Goal: Information Seeking & Learning: Learn about a topic

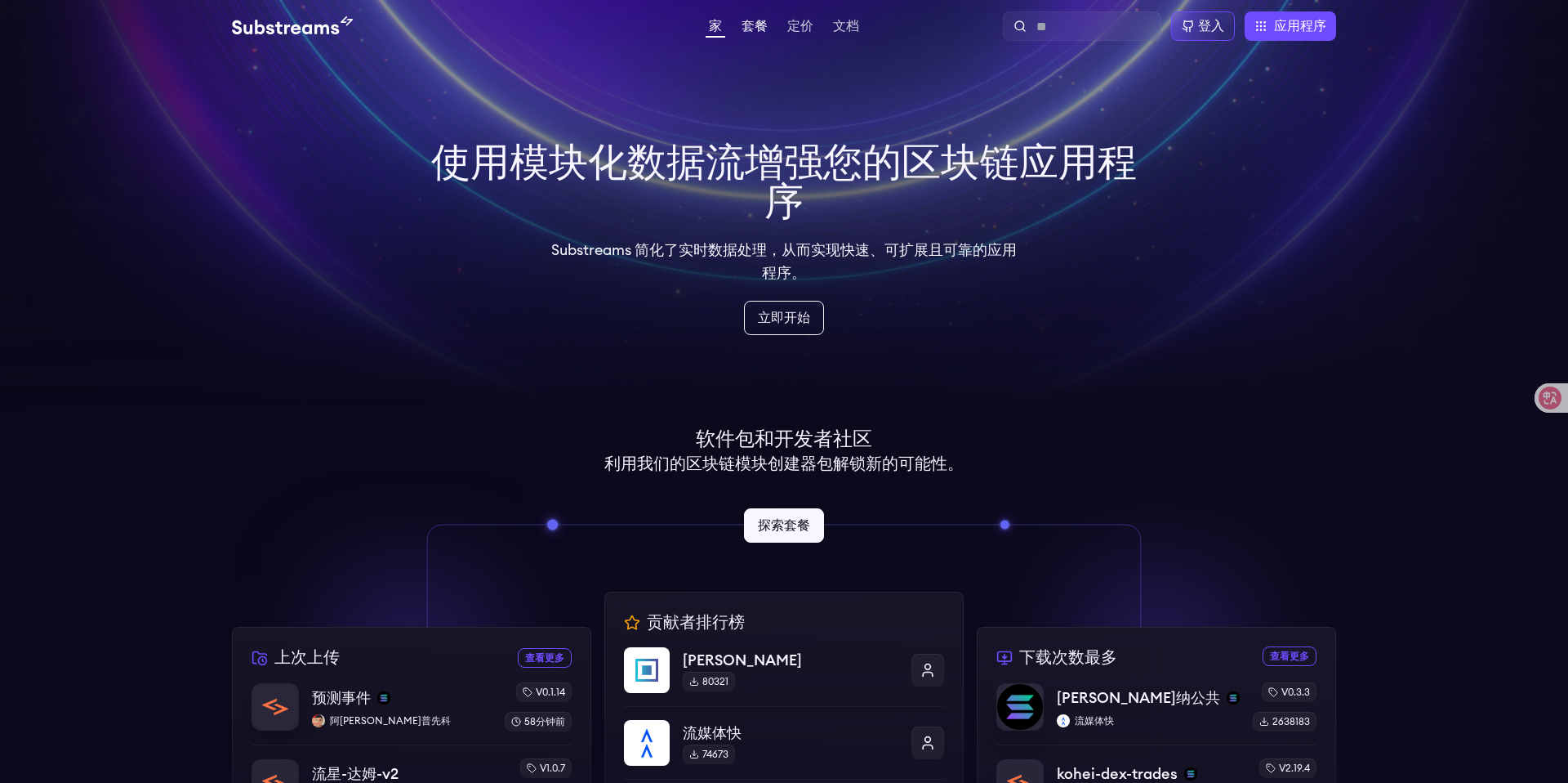
click at [750, 28] on font "套餐" at bounding box center [755, 26] width 26 height 13
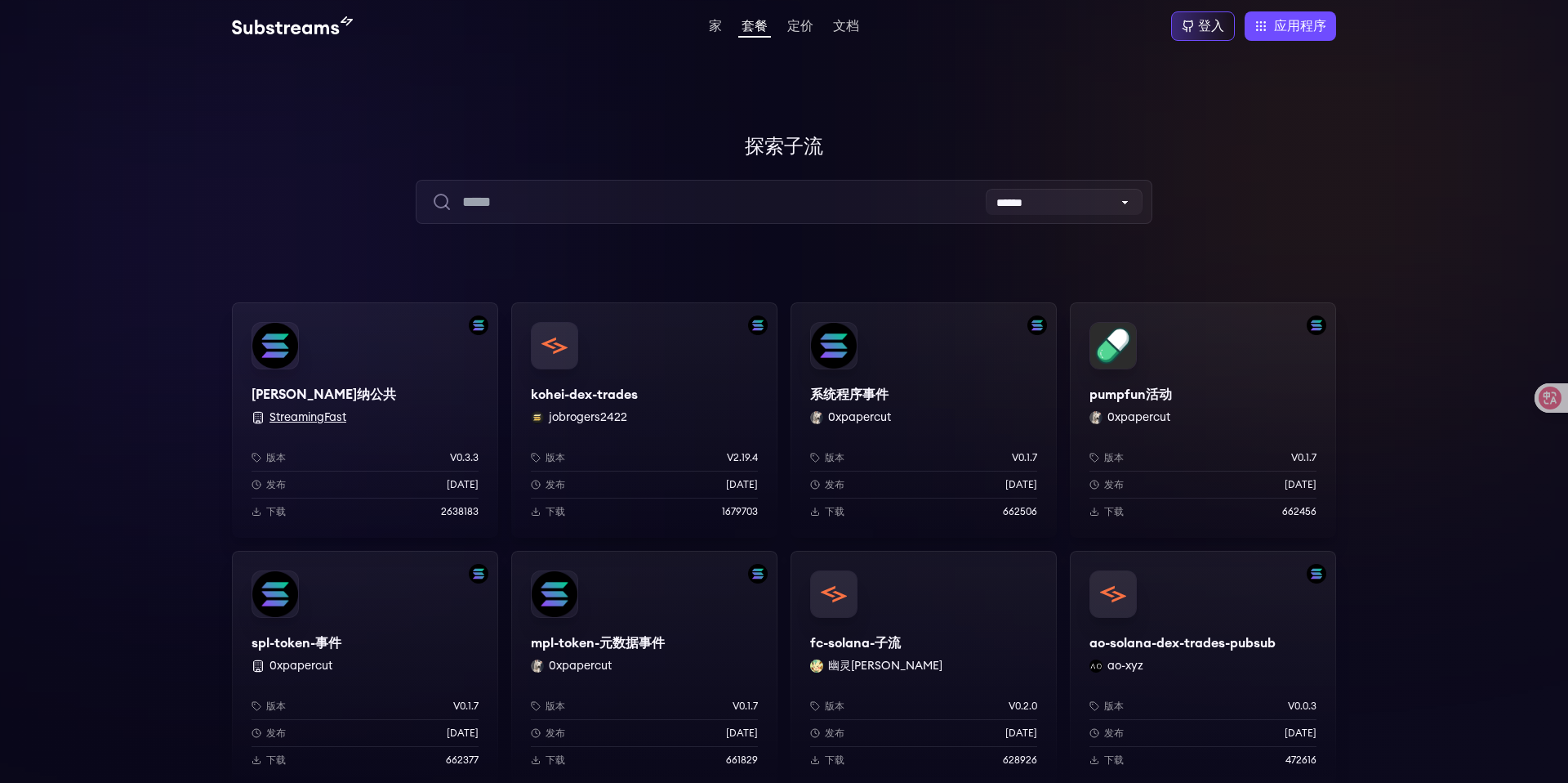
click at [298, 415] on font "StreamingFast" at bounding box center [308, 418] width 77 height 11
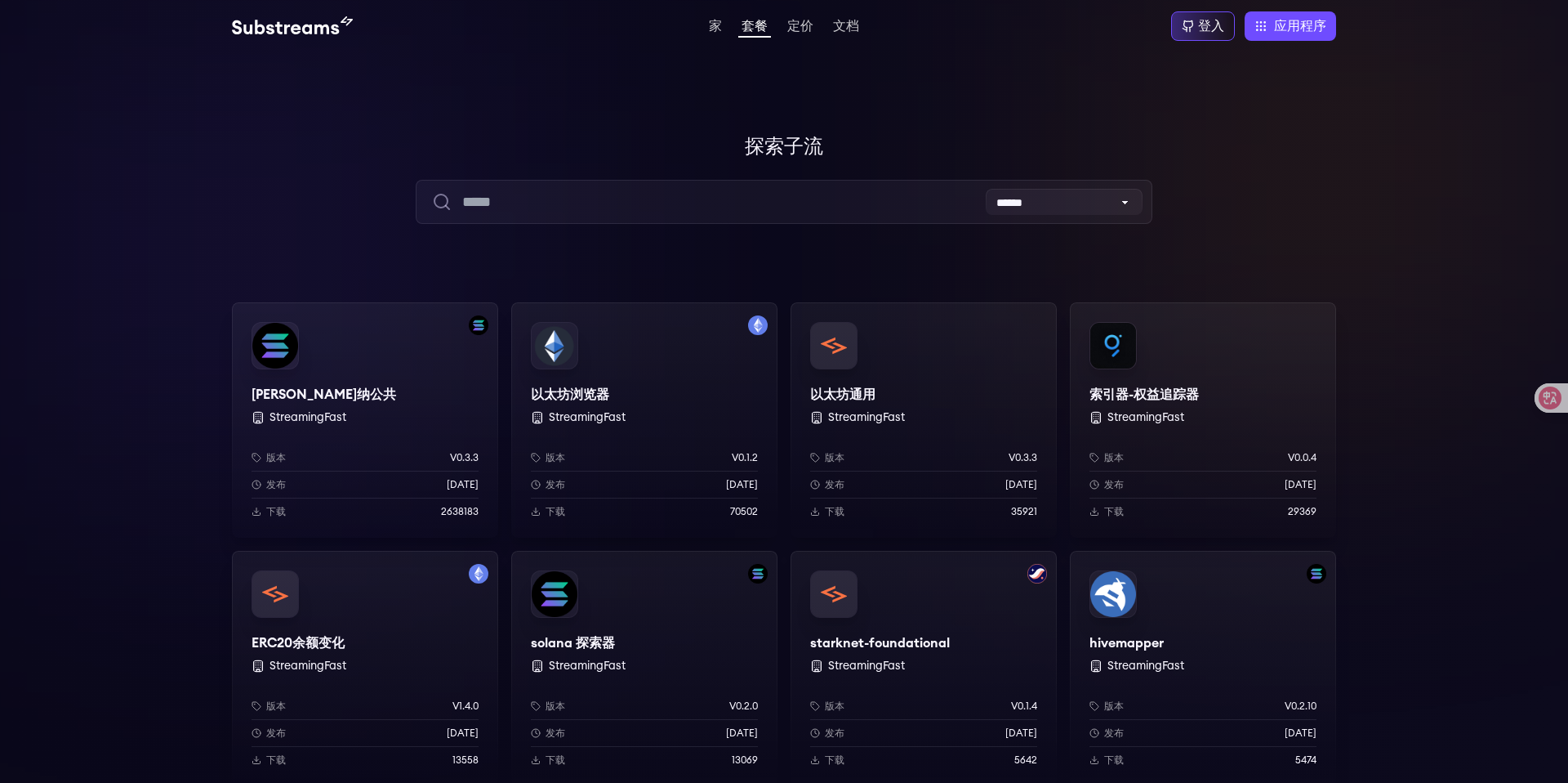
click at [278, 356] on div "[PERSON_NAME]纳公共 StreamingFast 版本 v0.3.3 发布 [DATE] 下载 2638183" at bounding box center [365, 420] width 266 height 235
click at [797, 27] on font "定价" at bounding box center [801, 26] width 26 height 13
click at [838, 29] on font "文档" at bounding box center [846, 26] width 26 height 13
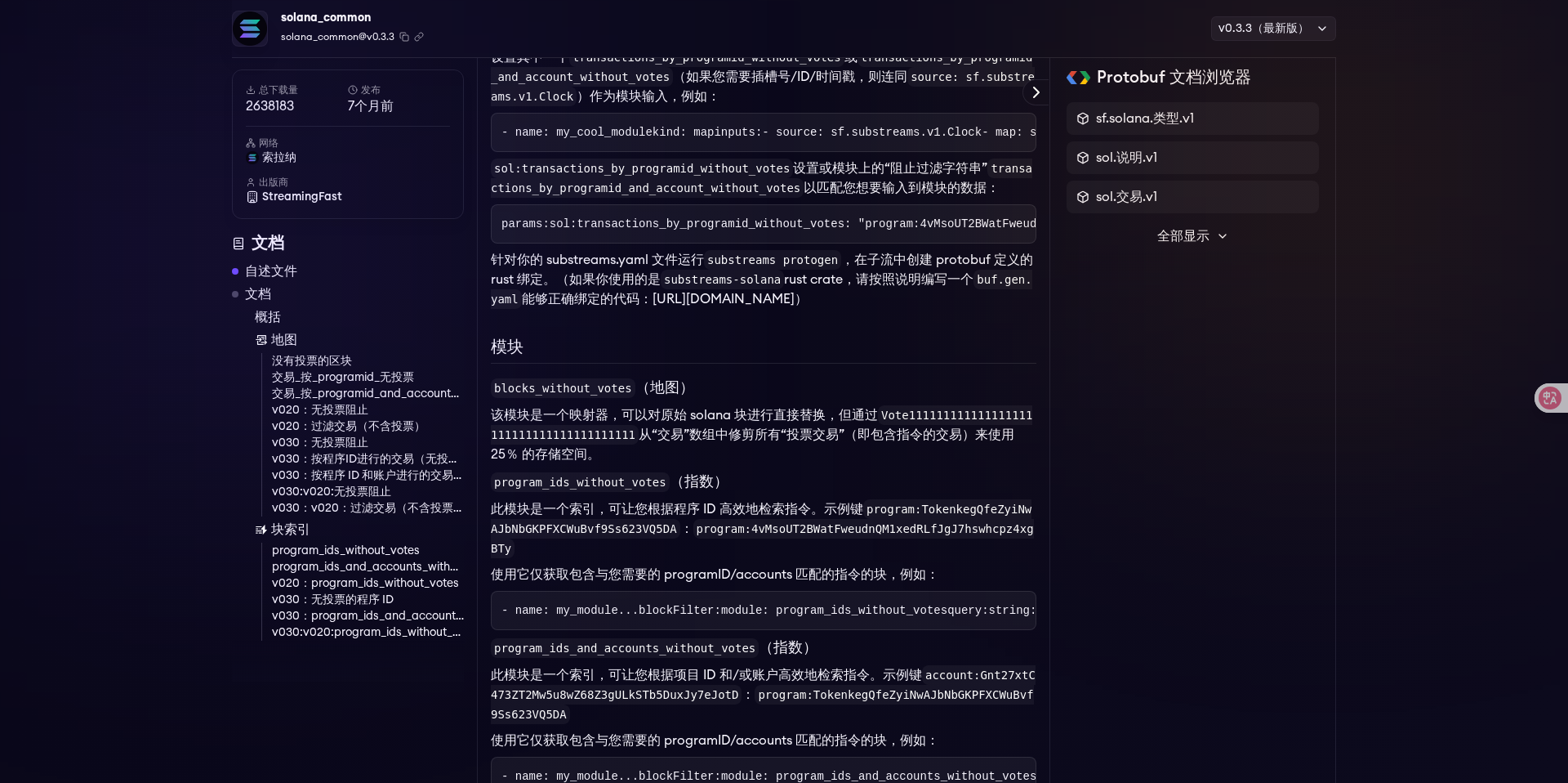
scroll to position [1447, 0]
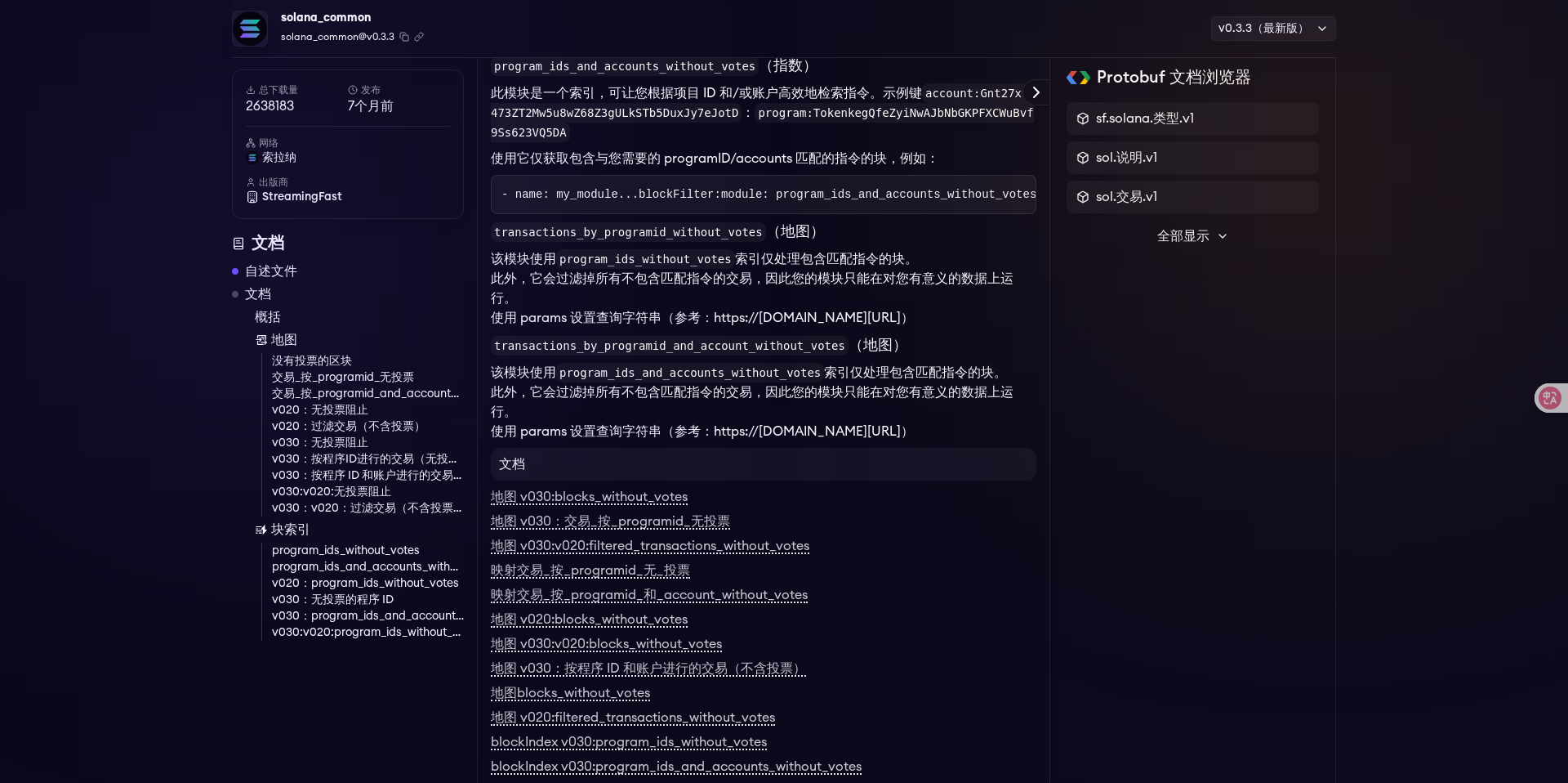
click at [531, 35] on code "- name: my_module ... blockFilter: module: program_ids_without_votes query: str…" at bounding box center [1146, 29] width 1290 height 13
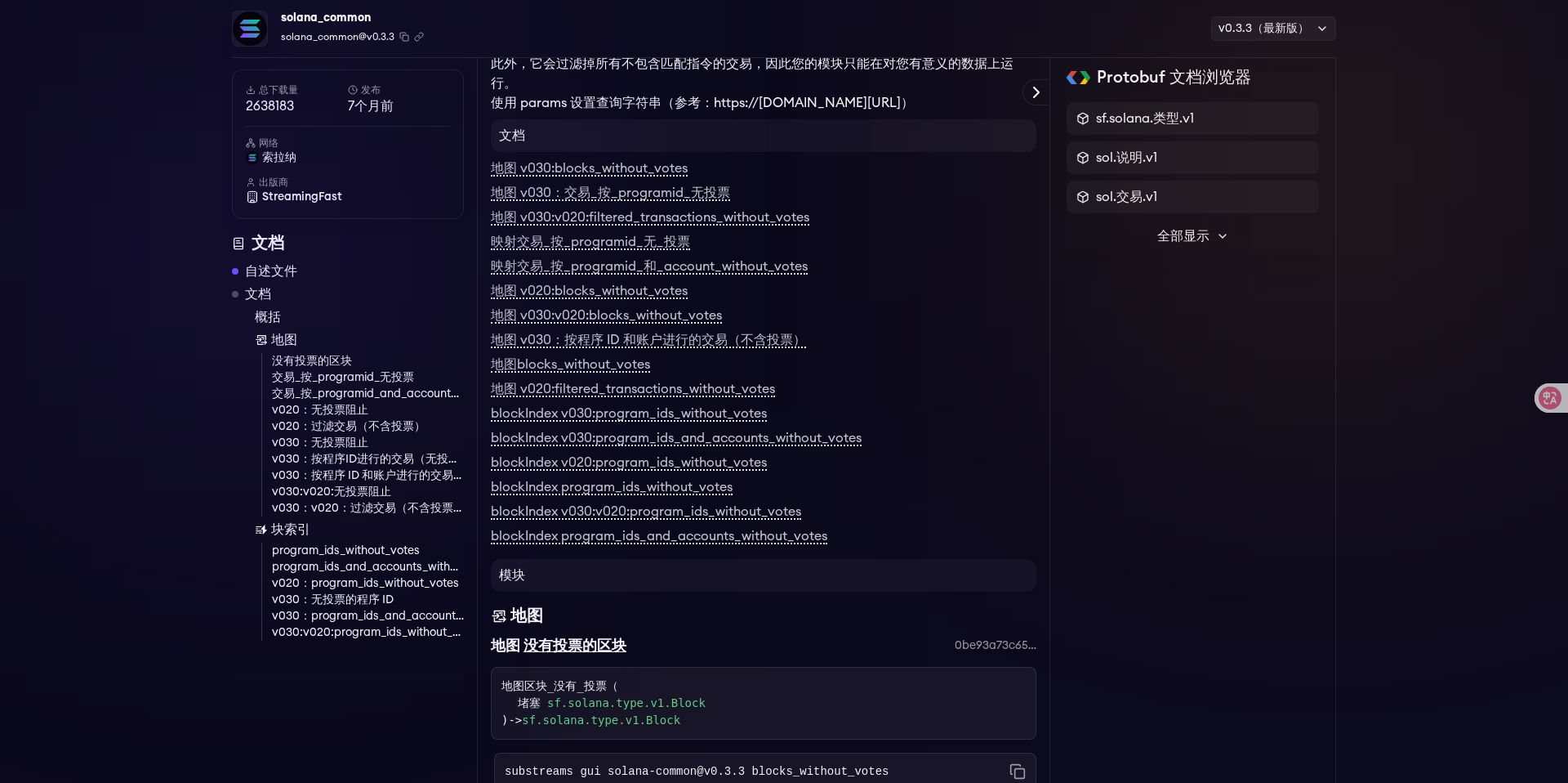
scroll to position [2065, 0]
